Goal: Check status: Check status

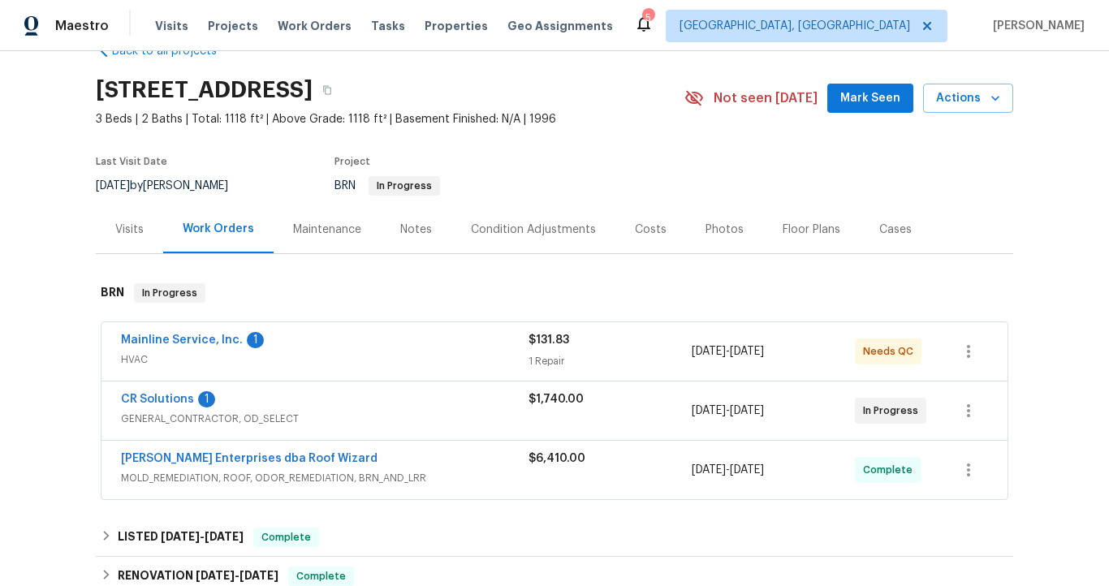
scroll to position [49, 0]
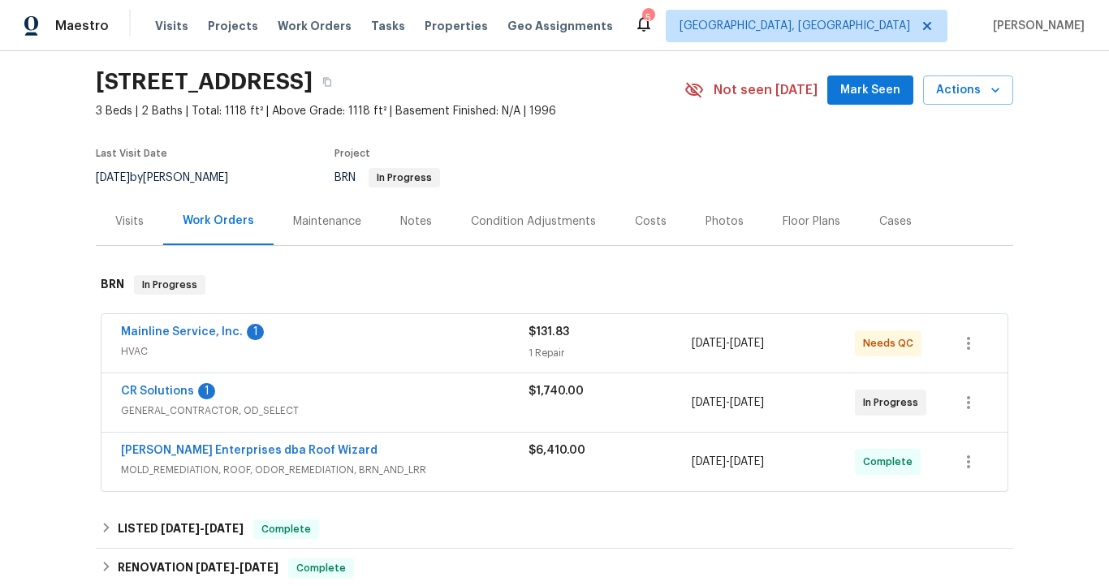
click at [214, 339] on span "Mainline Service, Inc." at bounding box center [182, 332] width 122 height 16
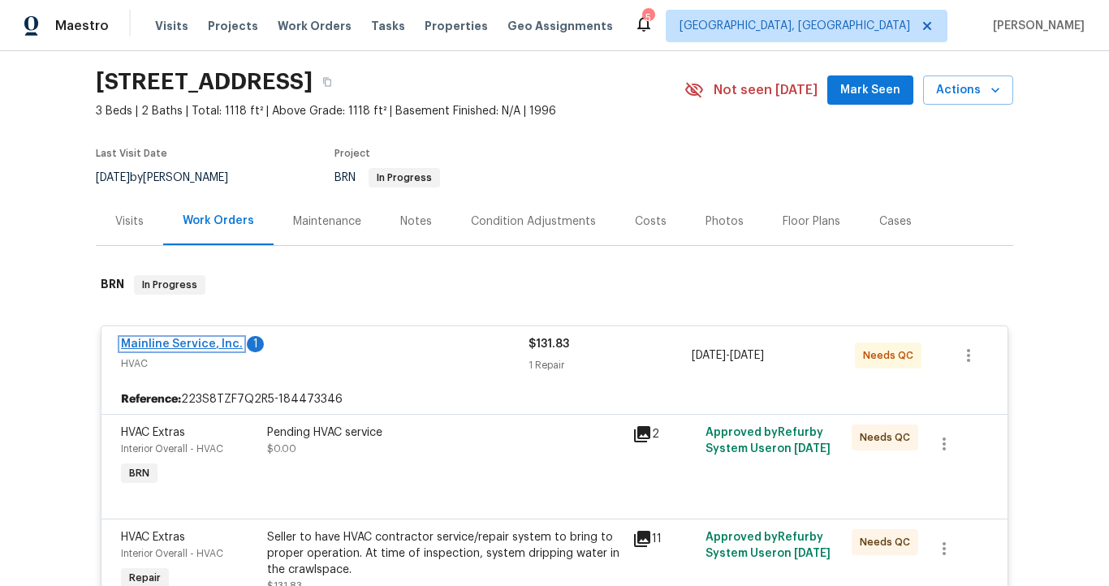
click at [218, 346] on link "Mainline Service, Inc." at bounding box center [182, 344] width 122 height 11
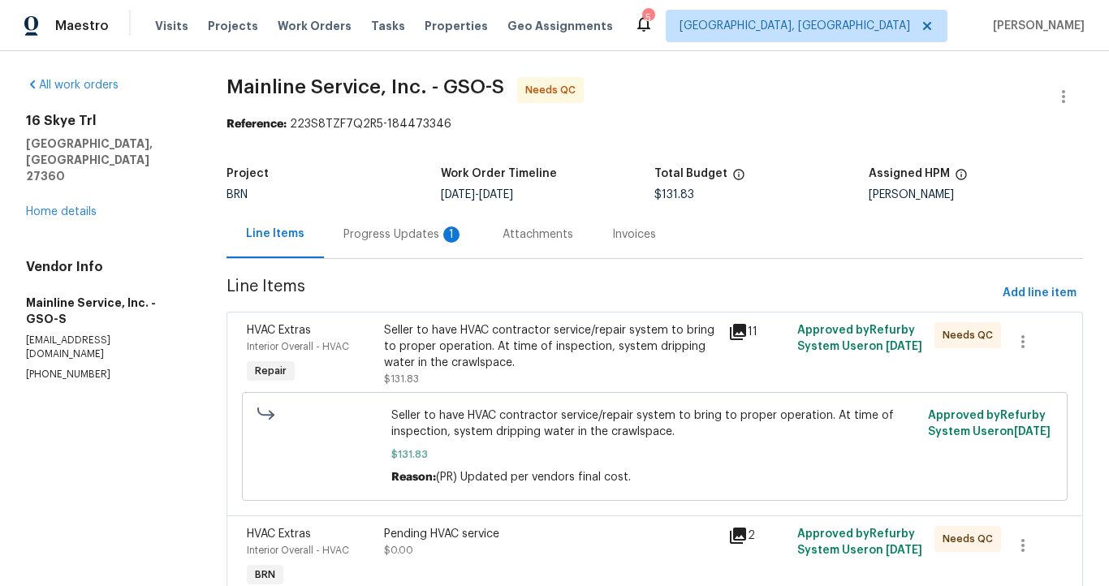
click at [404, 231] on div "Progress Updates 1" at bounding box center [404, 235] width 120 height 16
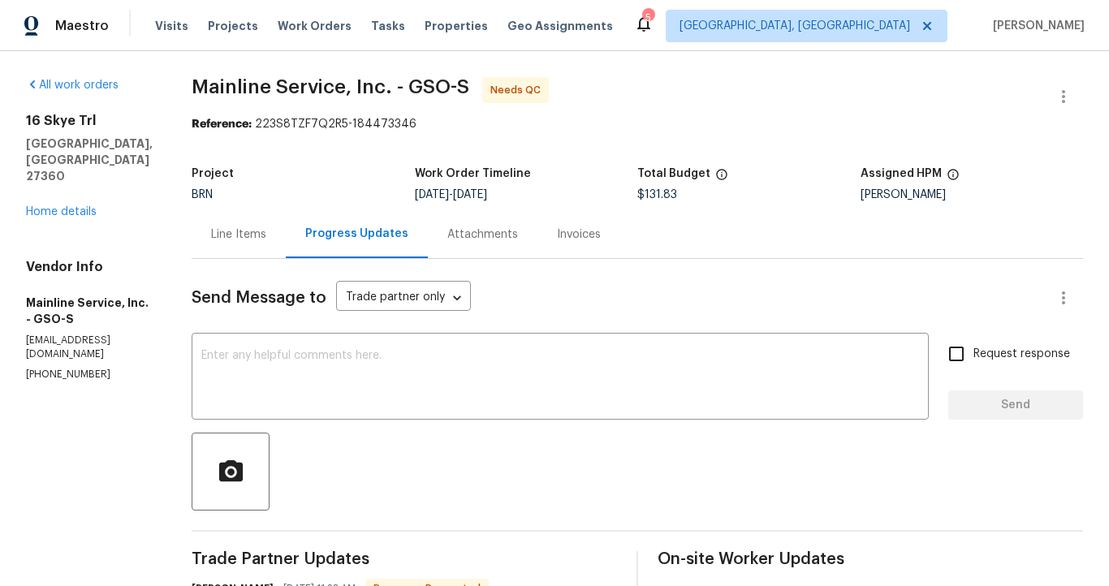
click at [246, 228] on div "Line Items" at bounding box center [238, 235] width 55 height 16
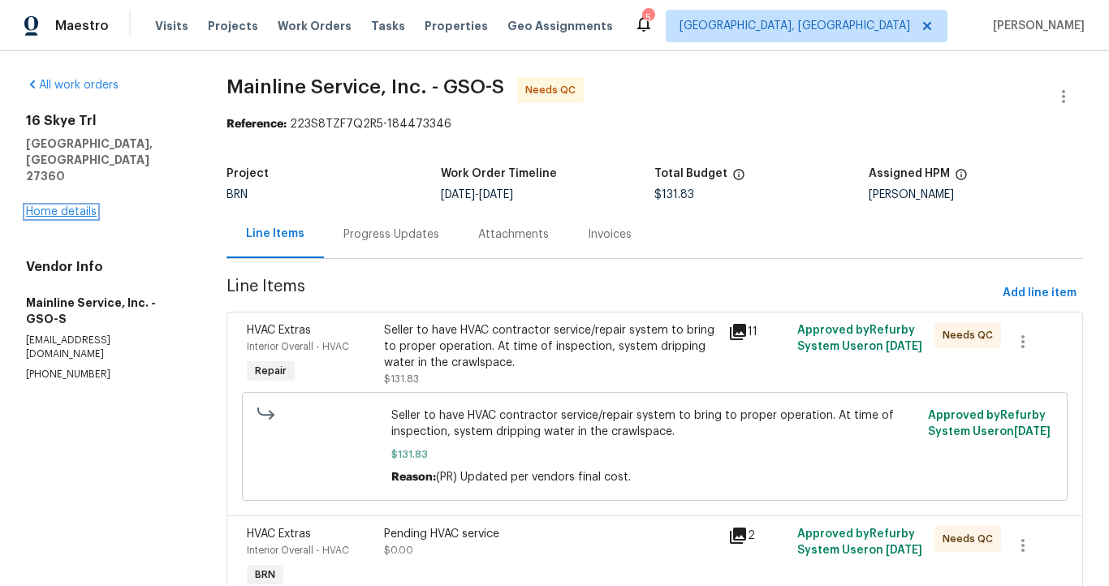
click at [53, 206] on link "Home details" at bounding box center [61, 211] width 71 height 11
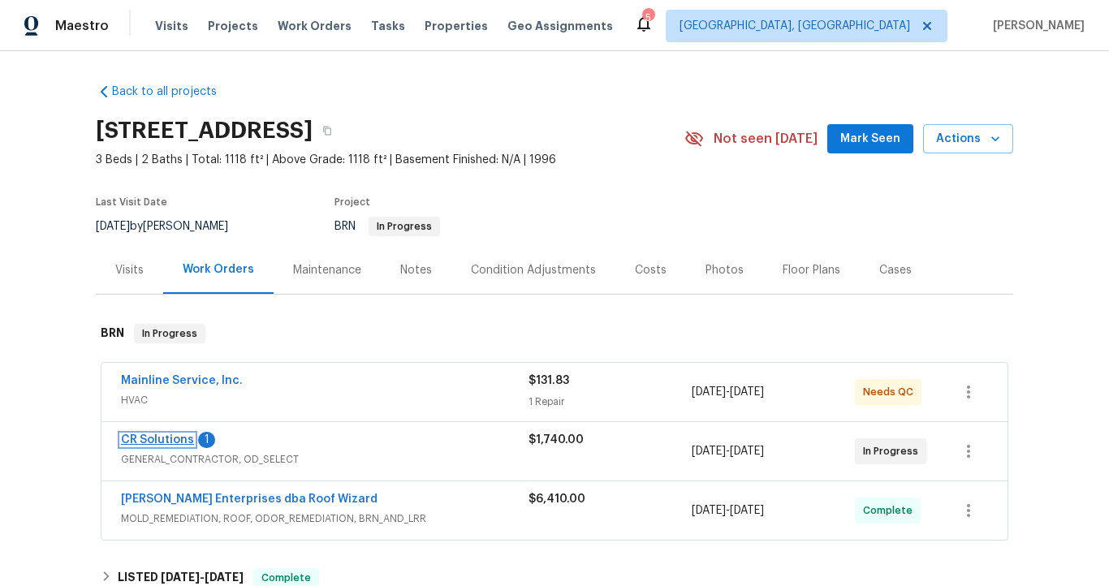
click at [145, 440] on link "CR Solutions" at bounding box center [157, 439] width 73 height 11
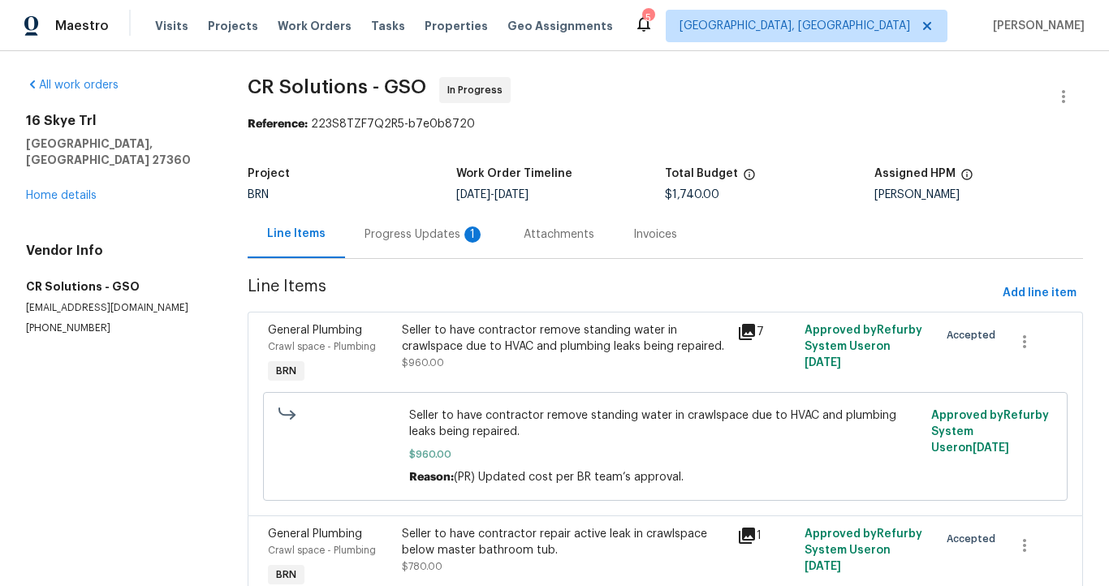
click at [422, 236] on div "Progress Updates 1" at bounding box center [425, 235] width 120 height 16
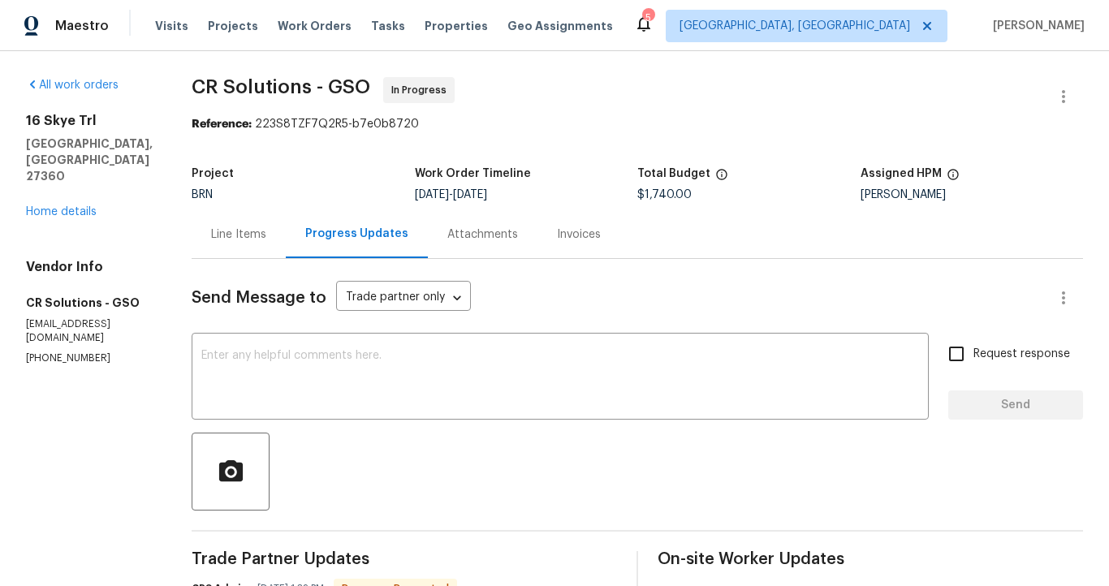
click at [241, 240] on div "Line Items" at bounding box center [238, 235] width 55 height 16
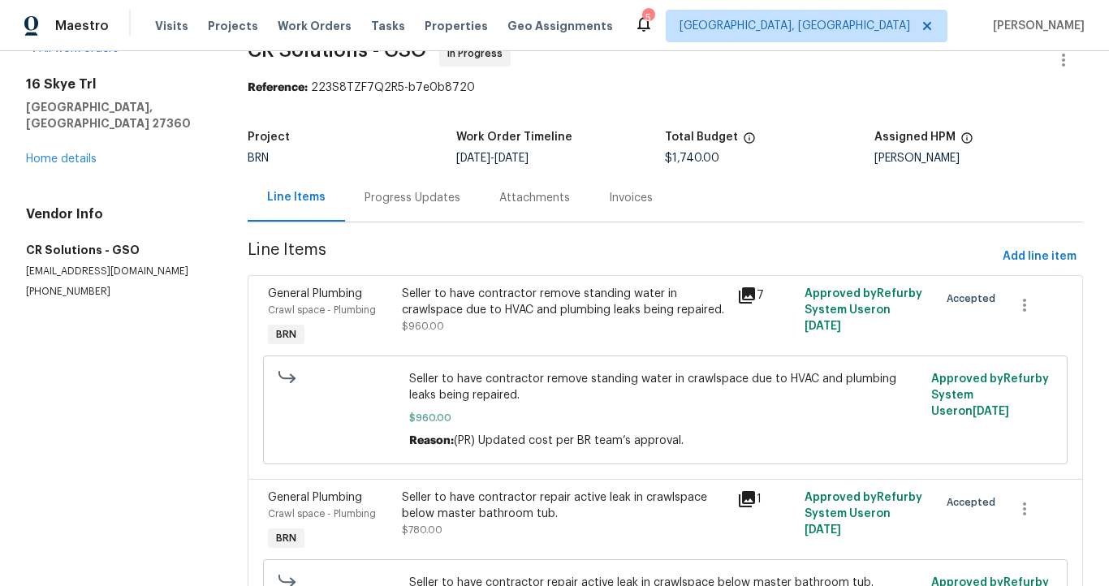
scroll to position [38, 0]
